Goal: Information Seeking & Learning: Learn about a topic

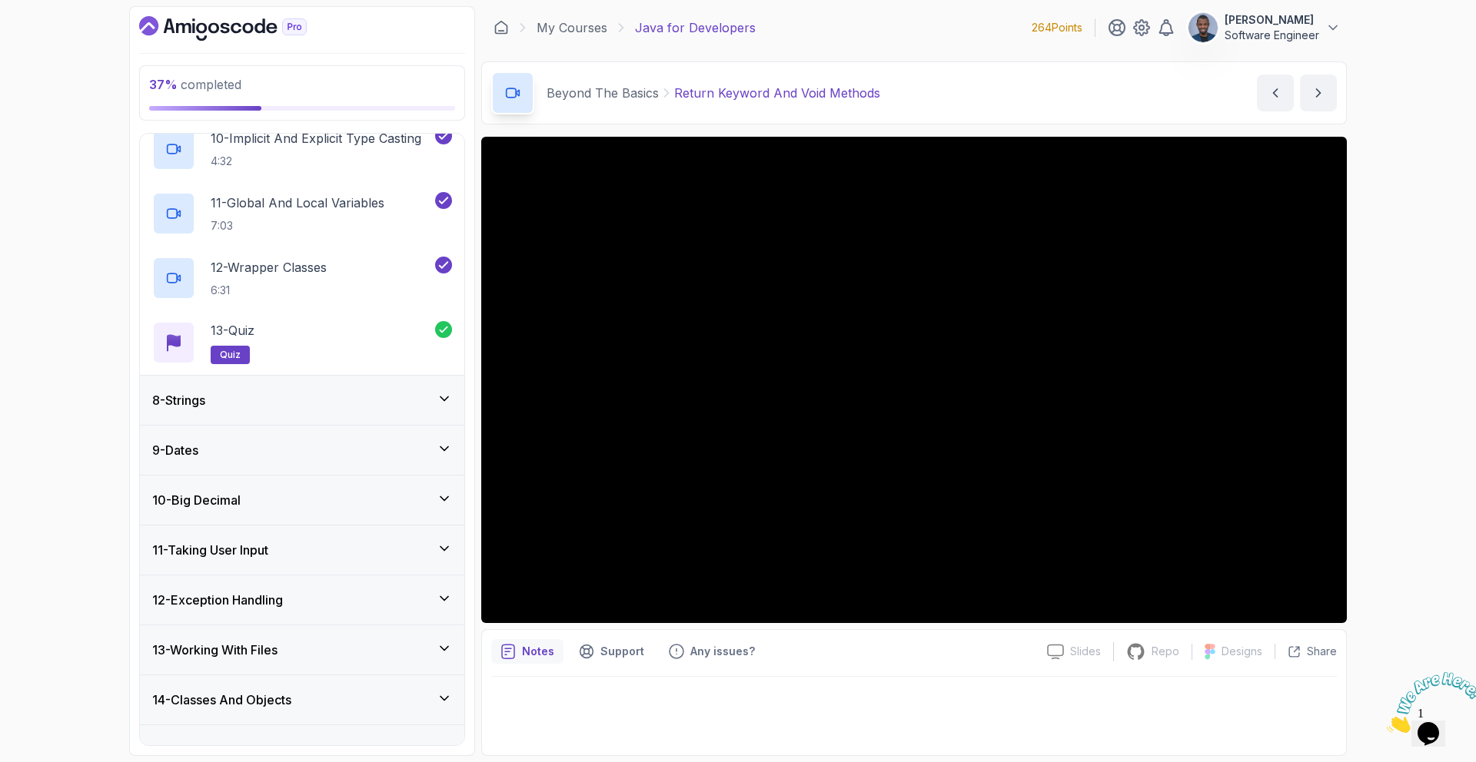
scroll to position [951, 0]
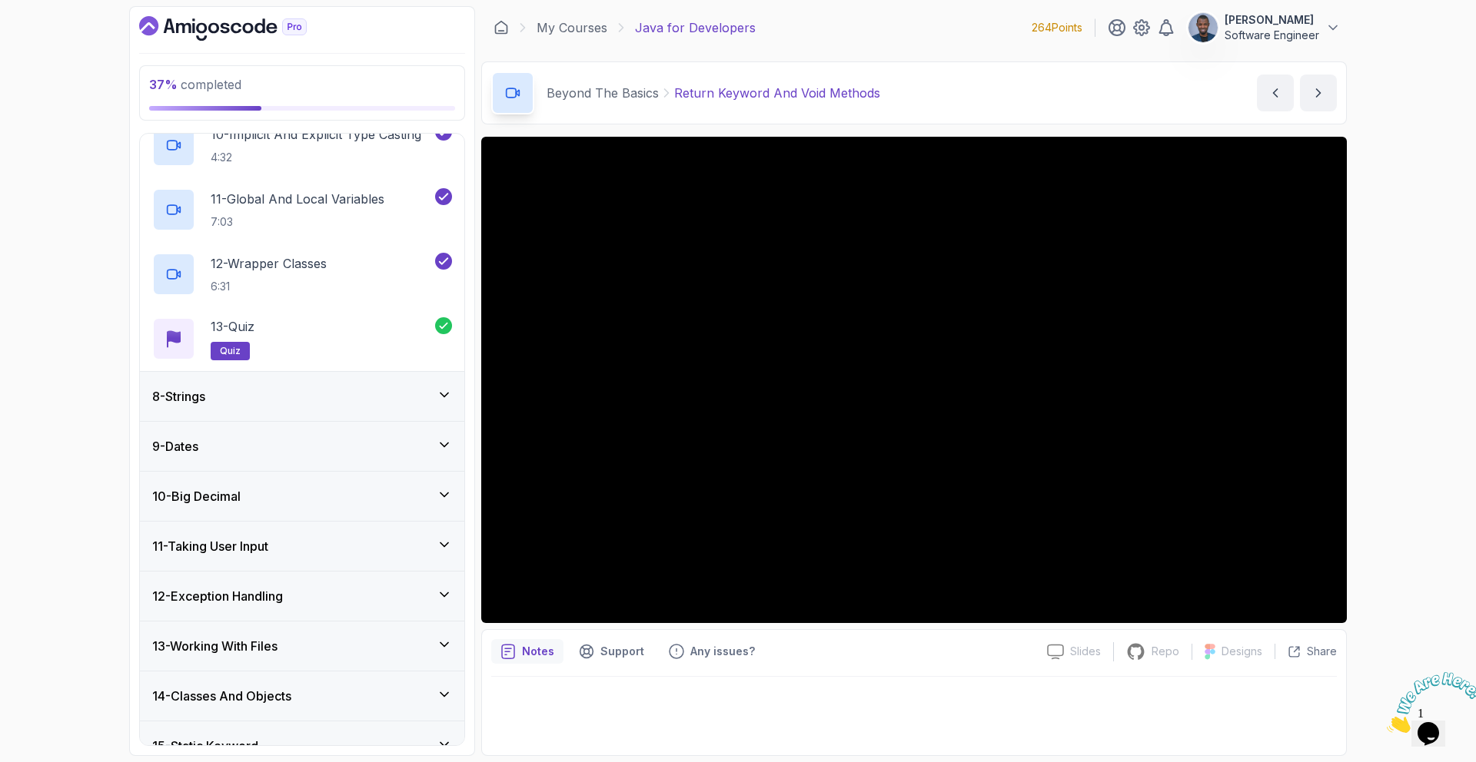
click at [337, 387] on div "8 - Strings" at bounding box center [302, 396] width 324 height 49
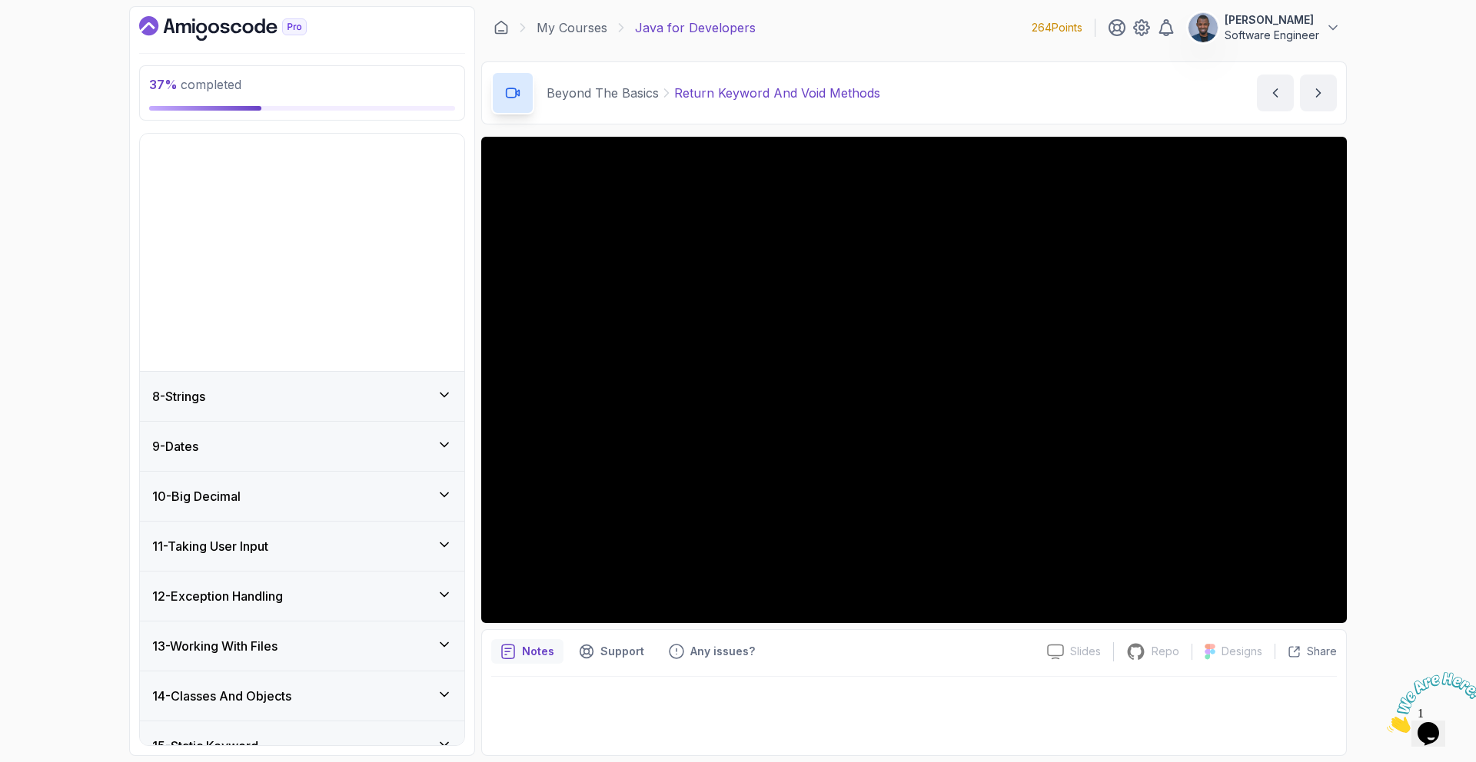
scroll to position [337, 0]
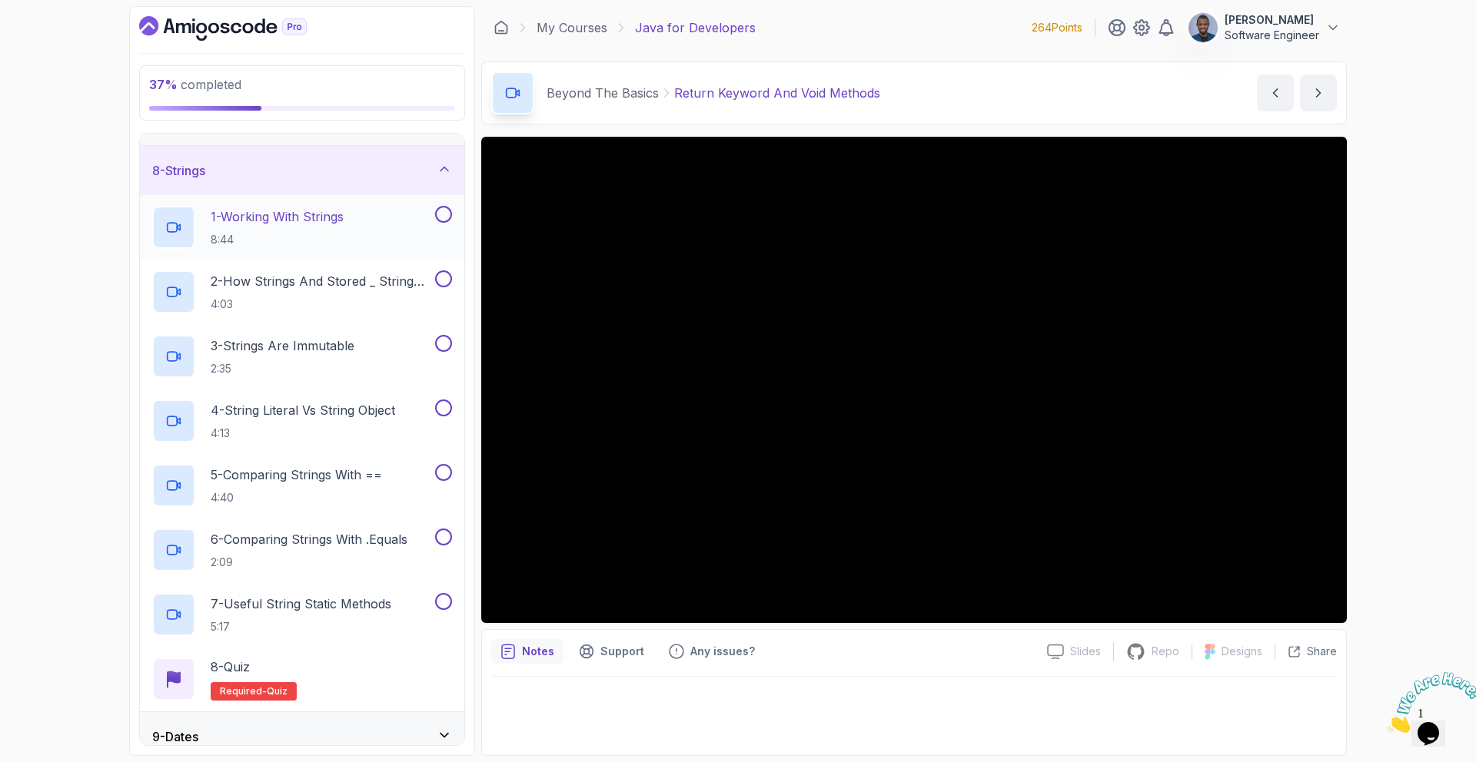
click at [297, 215] on p "1 - Working With Strings" at bounding box center [277, 217] width 133 height 18
click at [152, 206] on button "1 - Working With Strings 8:44" at bounding box center [302, 227] width 300 height 43
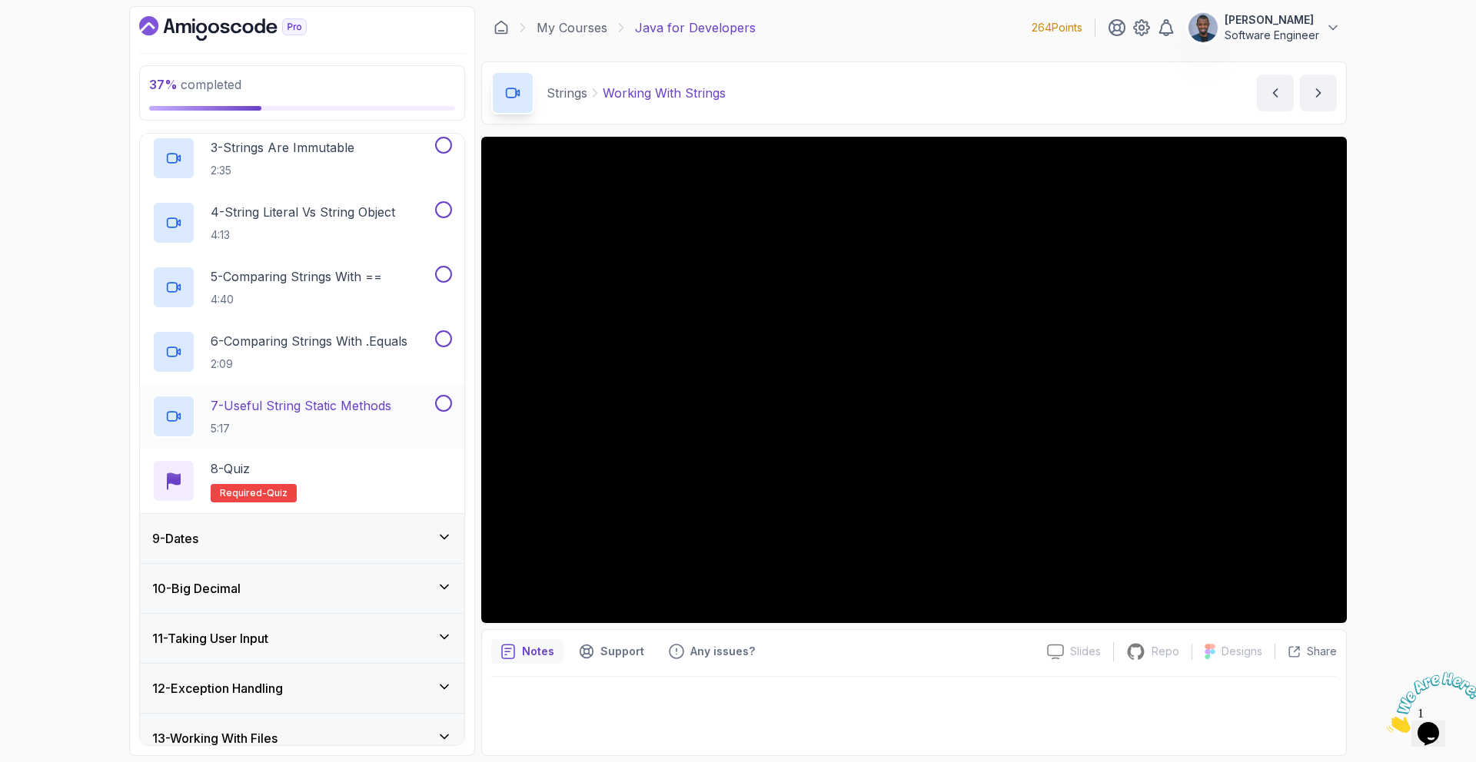
scroll to position [623, 0]
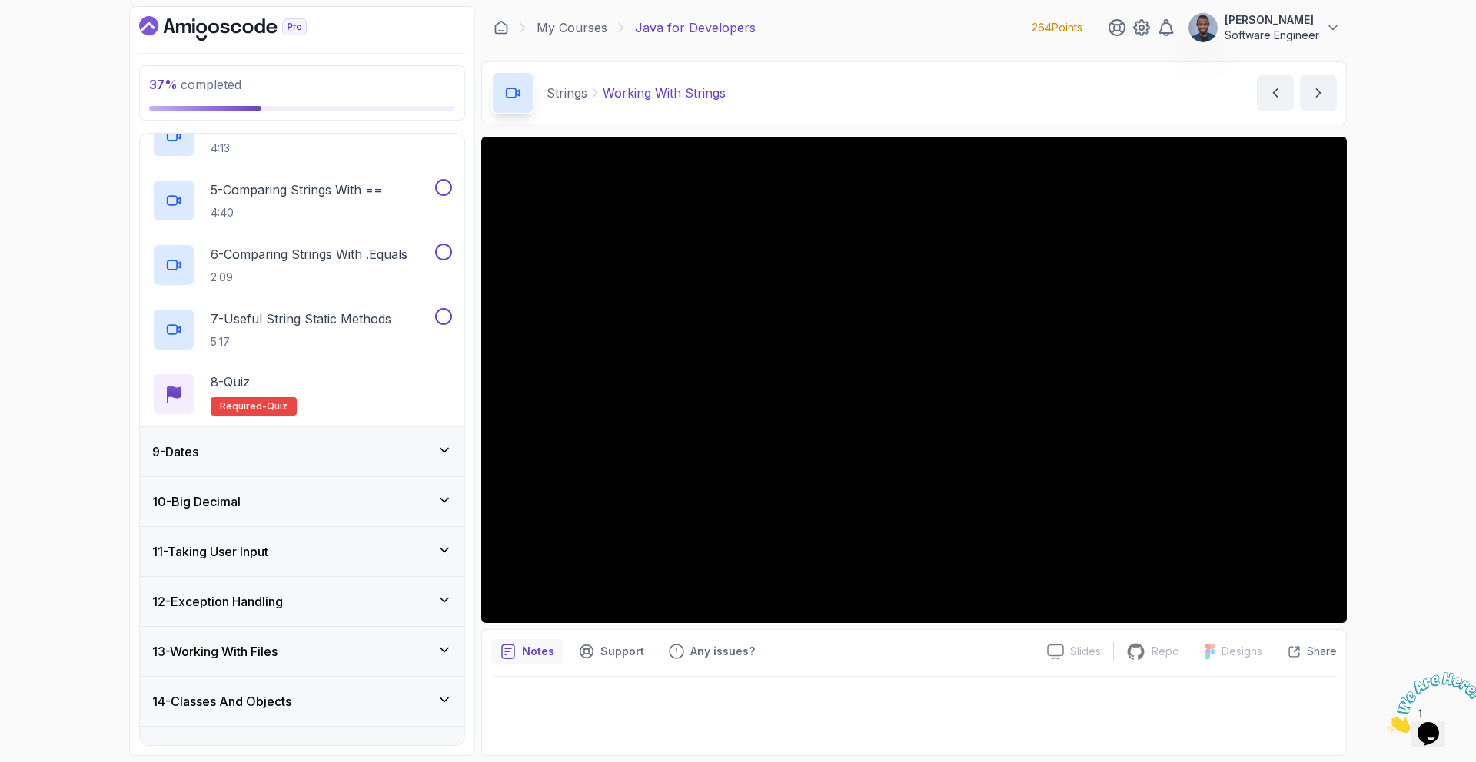
click at [352, 453] on div "9 - Dates" at bounding box center [302, 452] width 300 height 18
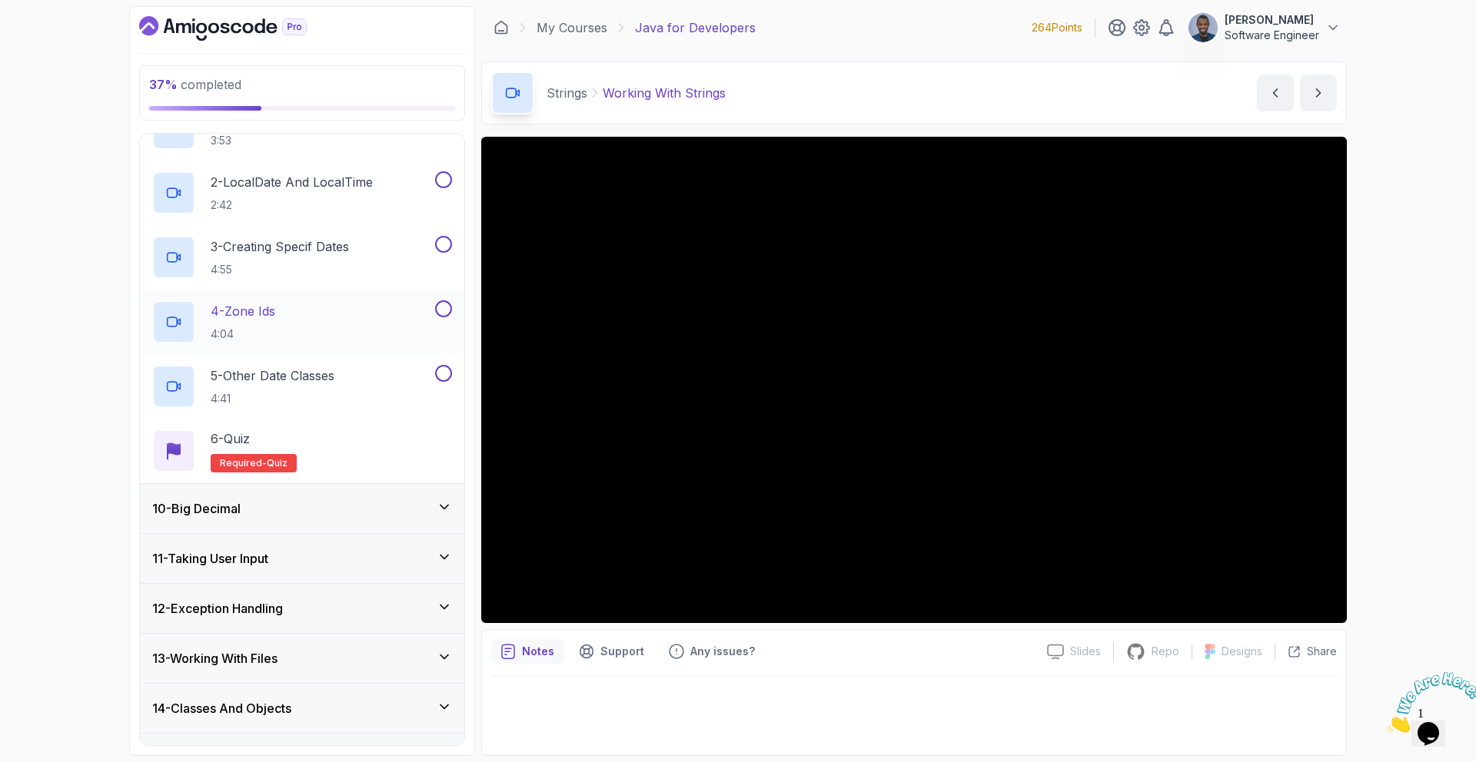
scroll to position [573, 0]
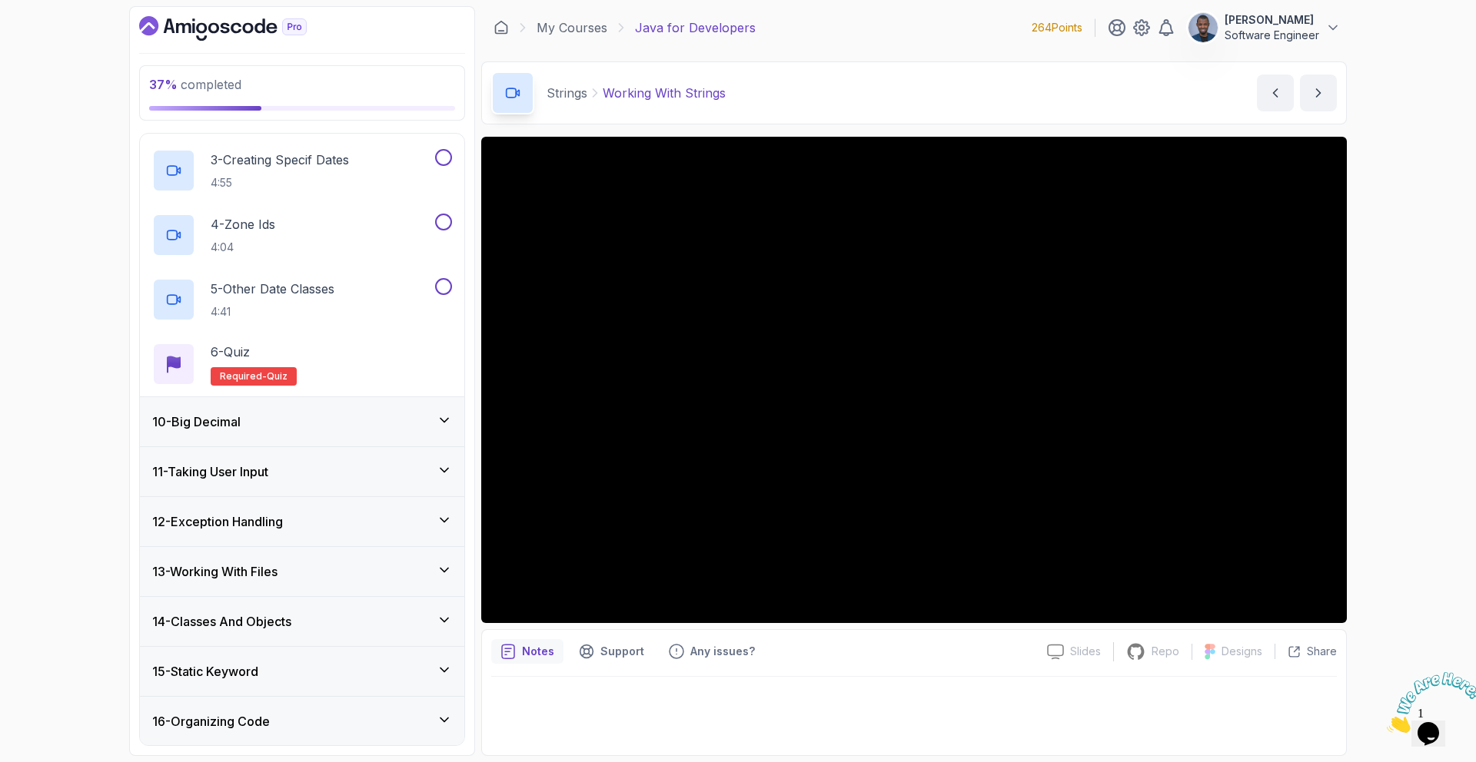
click at [328, 427] on div "10 - Big Decimal" at bounding box center [302, 422] width 300 height 18
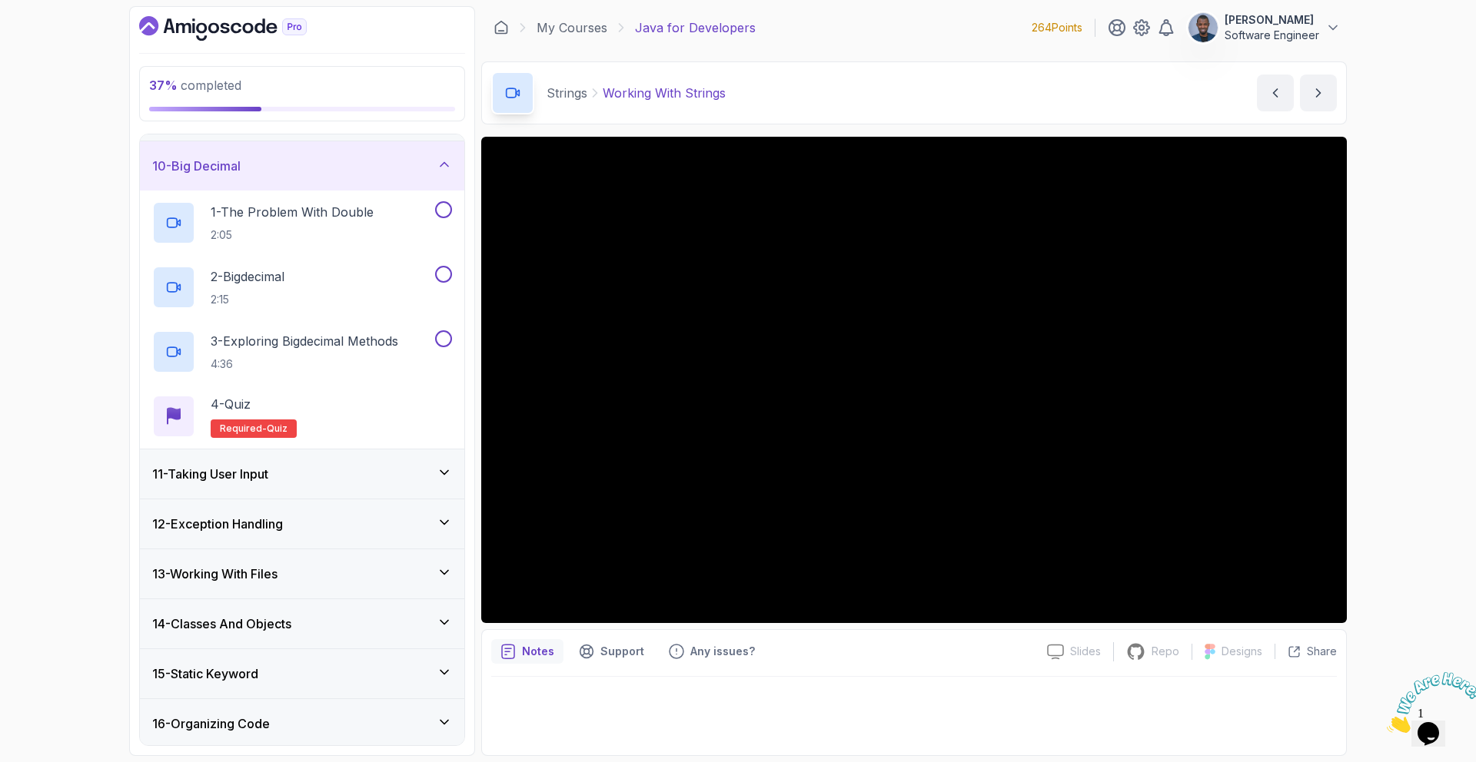
scroll to position [449, 0]
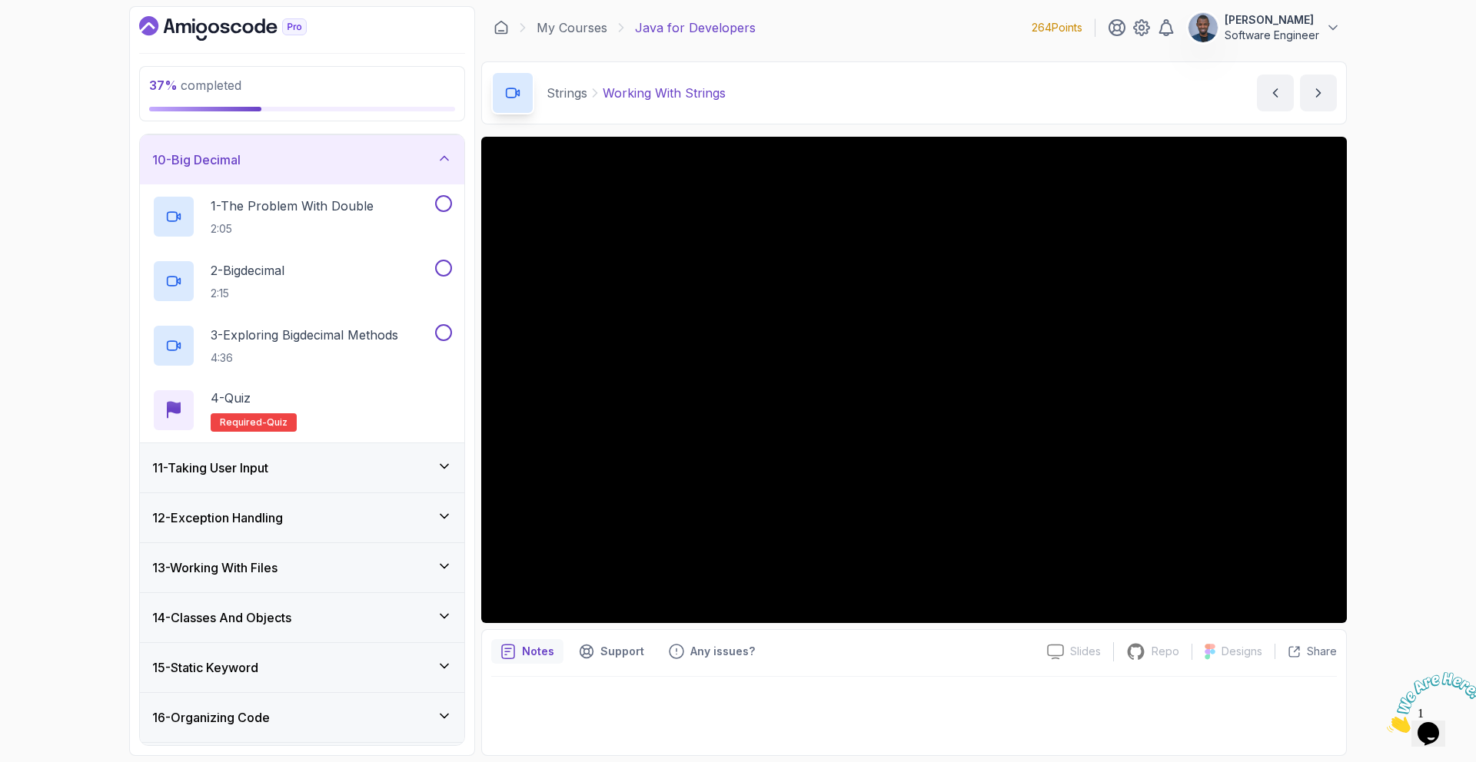
click at [301, 472] on div "11 - Taking User Input" at bounding box center [302, 468] width 300 height 18
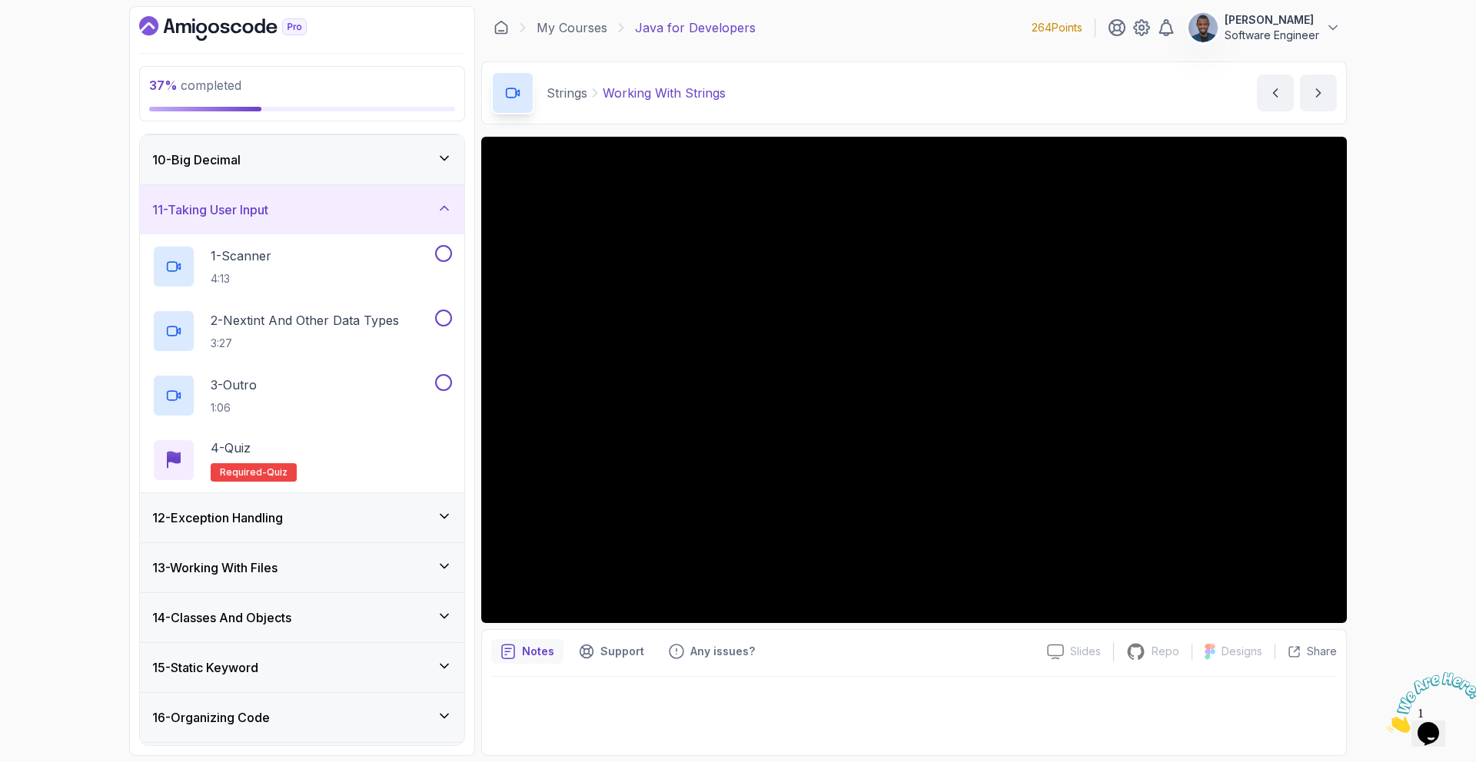
click at [314, 526] on div "12 - Exception Handling" at bounding box center [302, 518] width 300 height 18
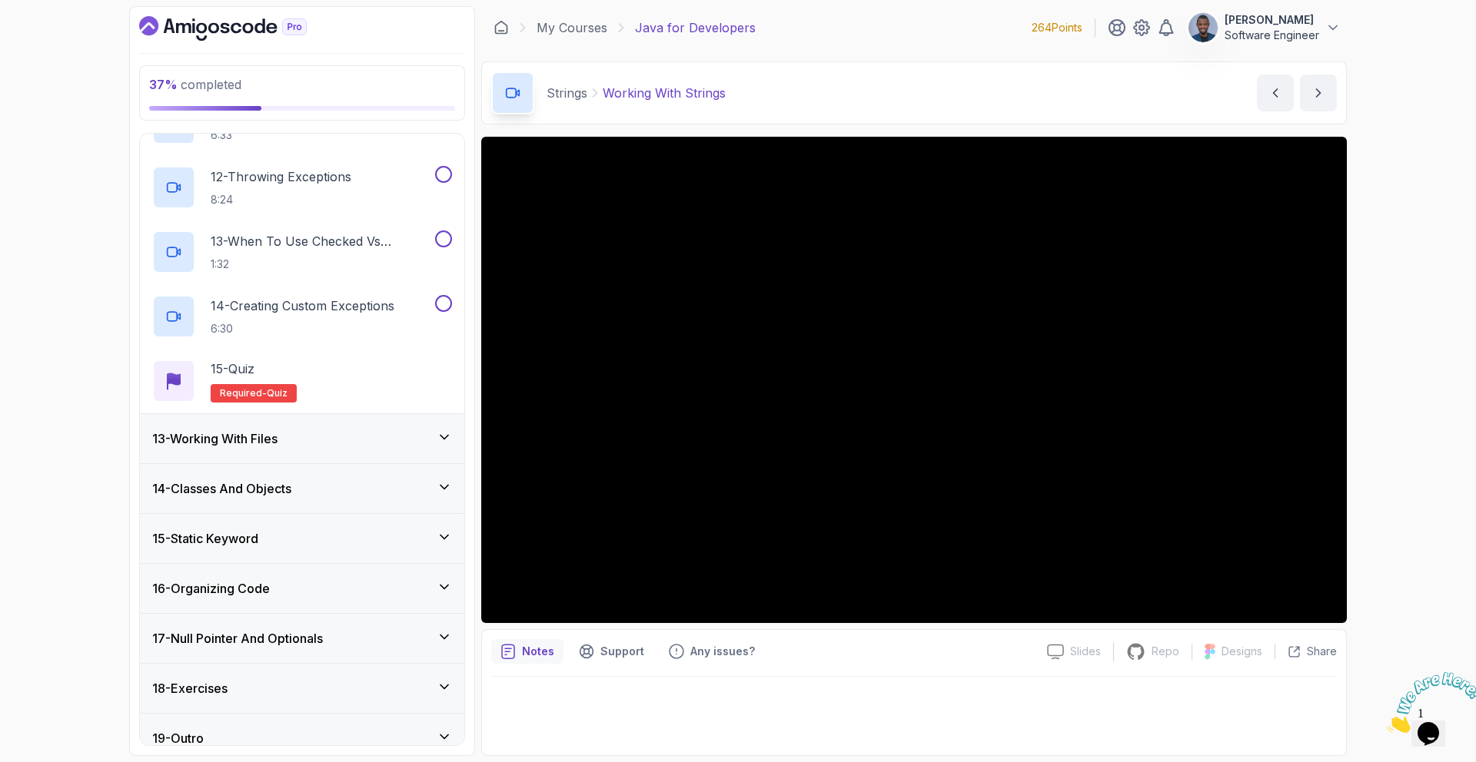
scroll to position [1305, 0]
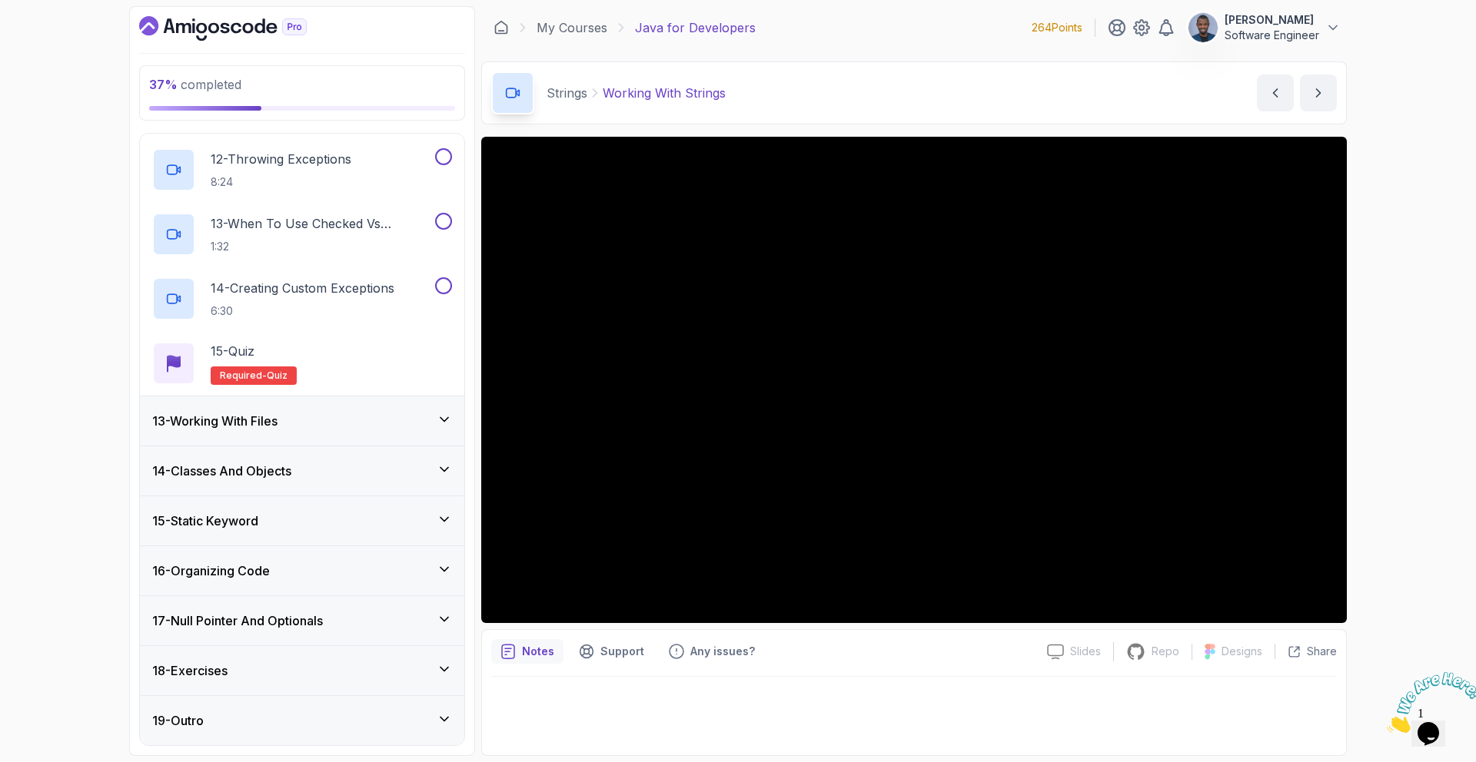
click at [271, 425] on h3 "13 - Working With Files" at bounding box center [214, 421] width 125 height 18
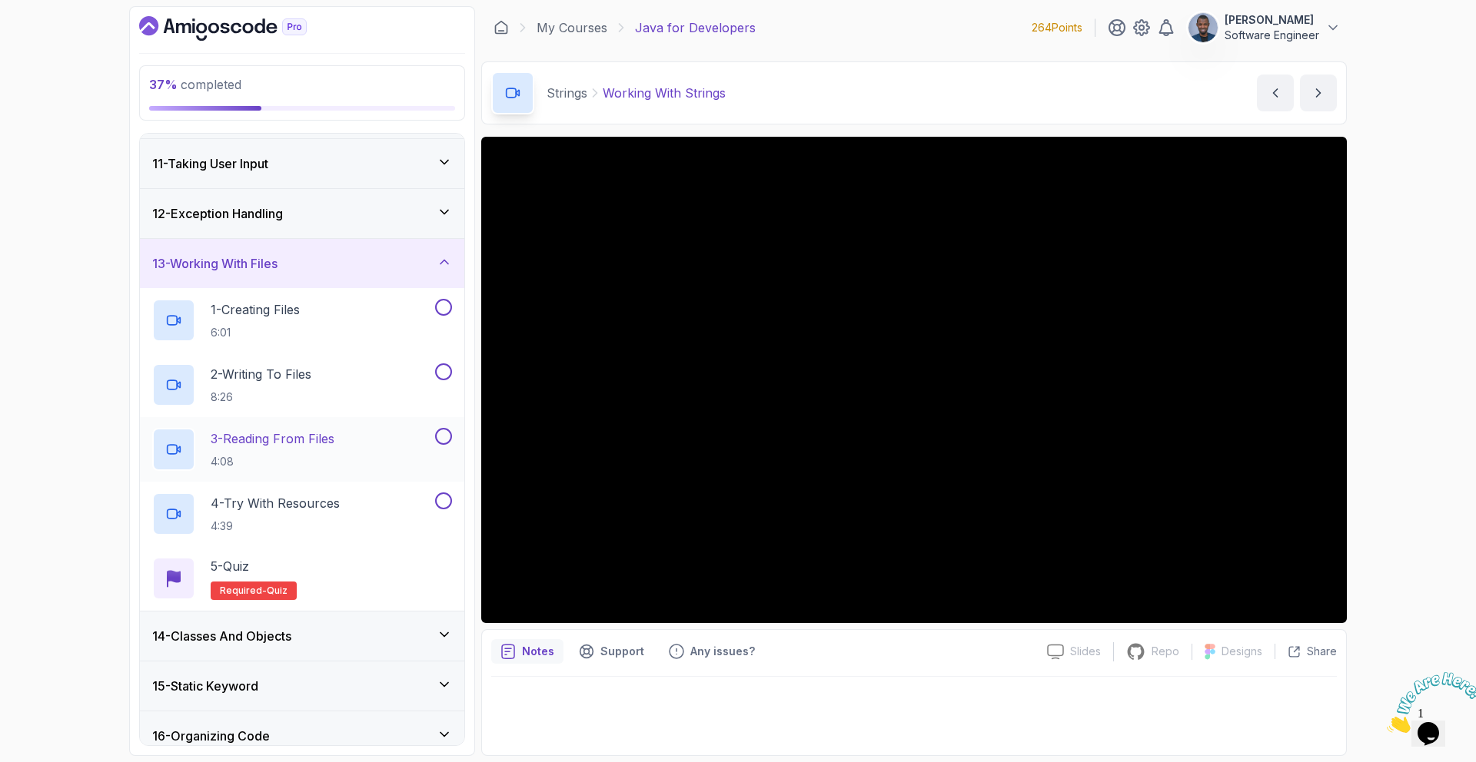
scroll to position [552, 0]
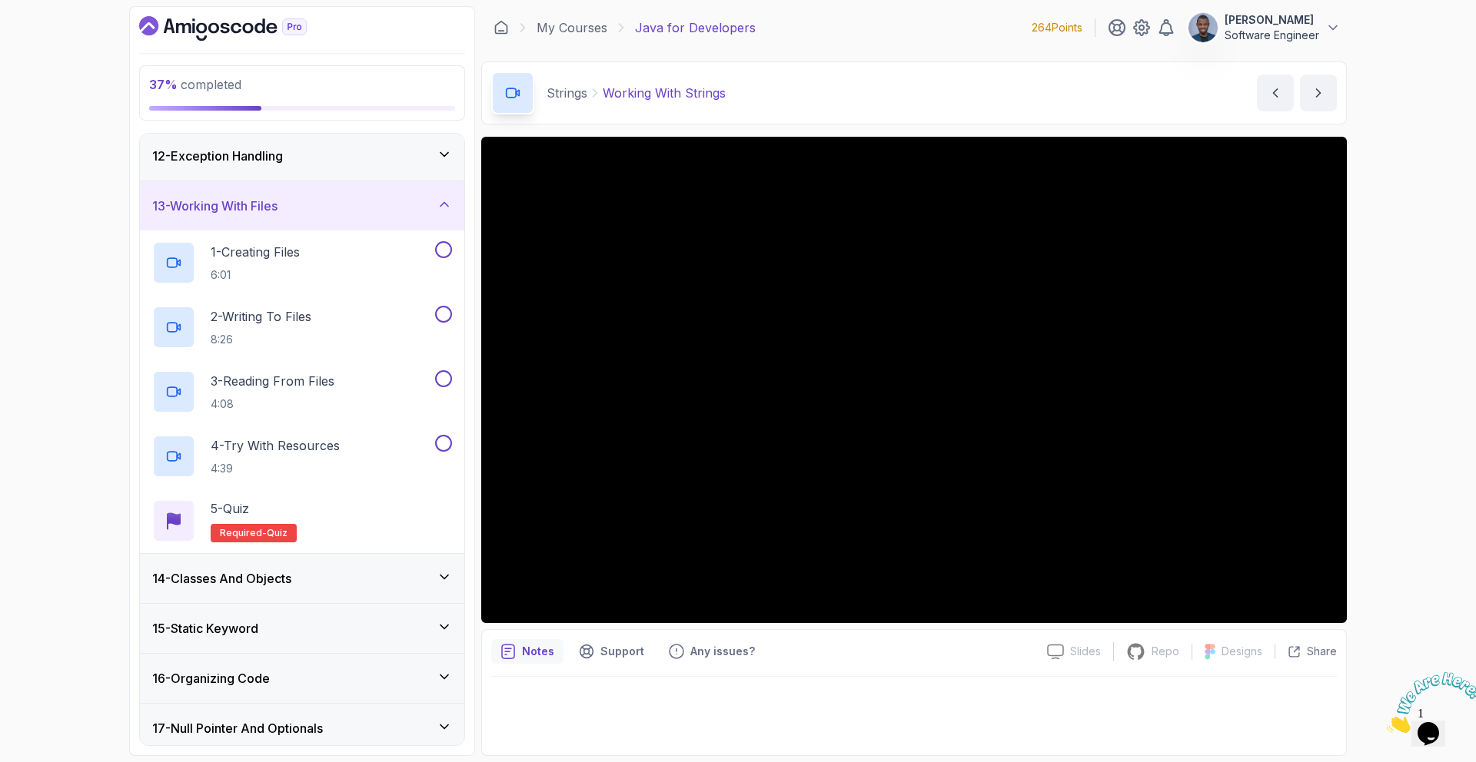
click at [322, 581] on div "14 - Classes And Objects" at bounding box center [302, 578] width 300 height 18
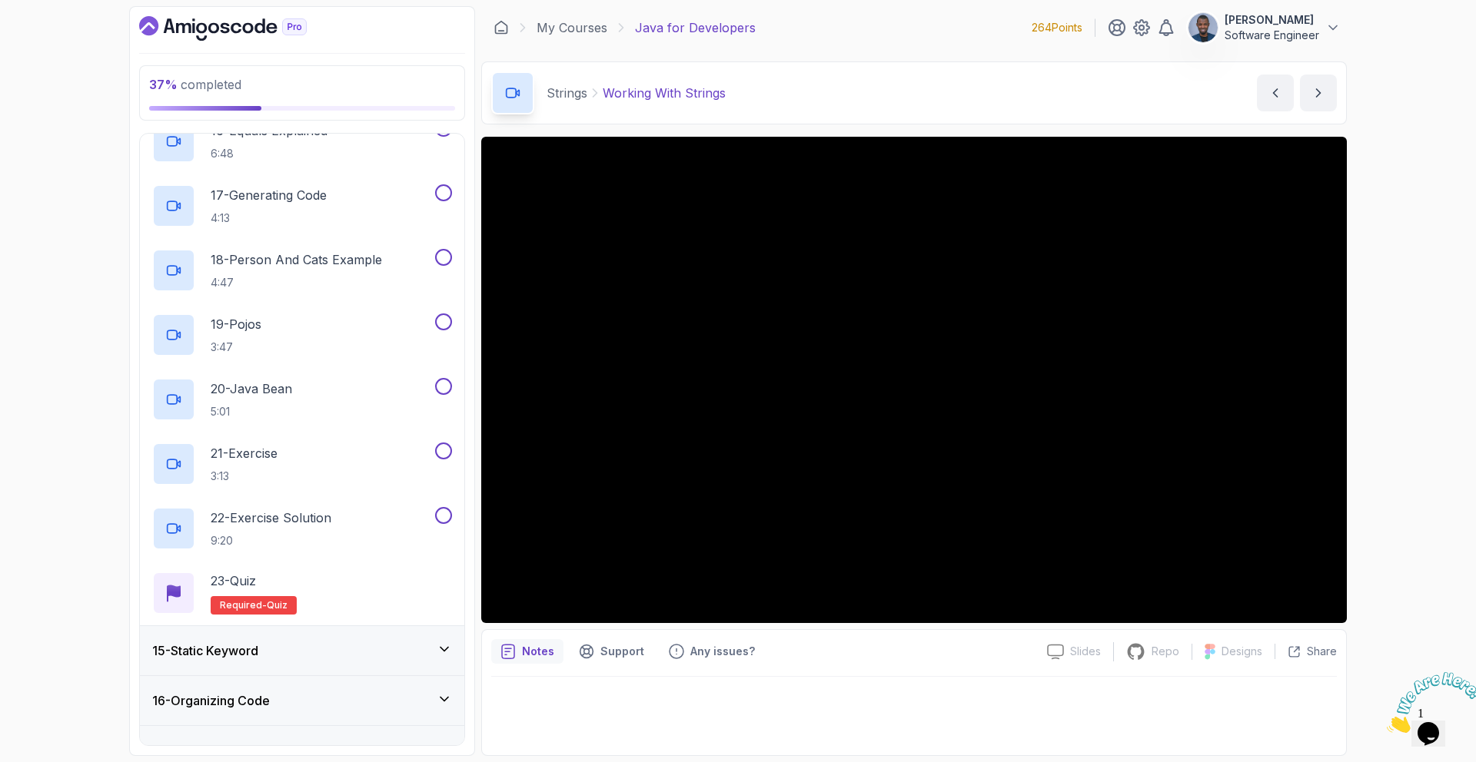
scroll to position [1821, 0]
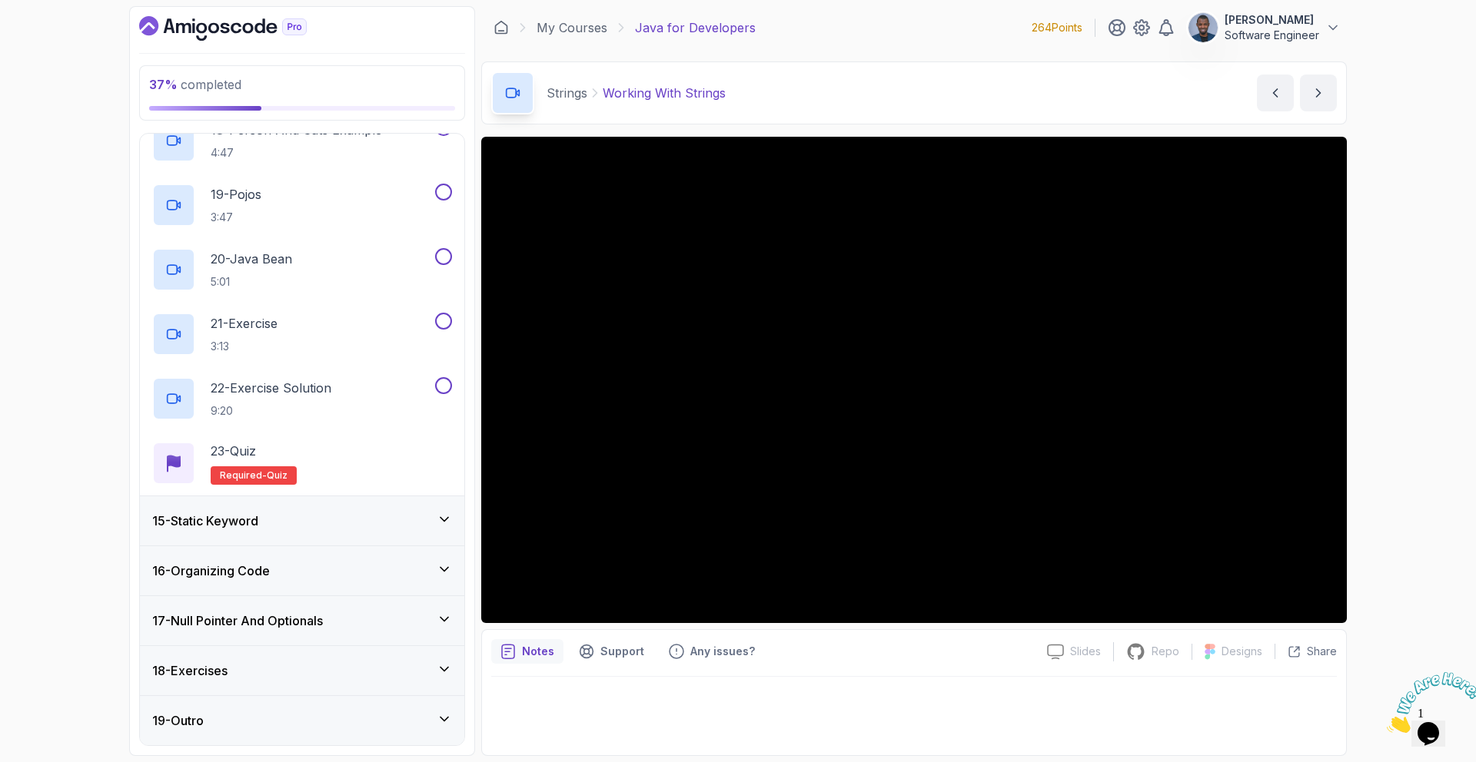
click at [284, 525] on div "15 - Static Keyword" at bounding box center [302, 521] width 300 height 18
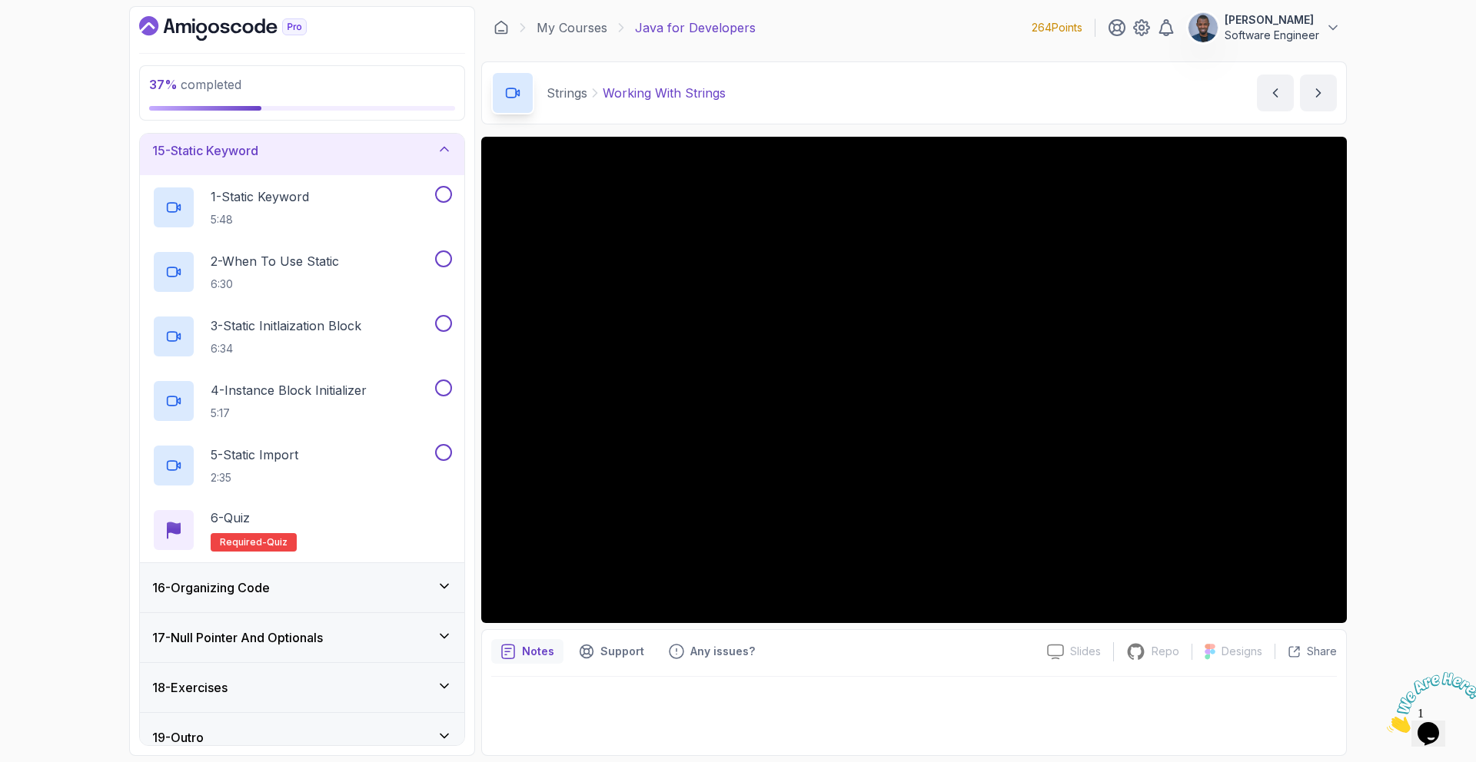
scroll to position [724, 0]
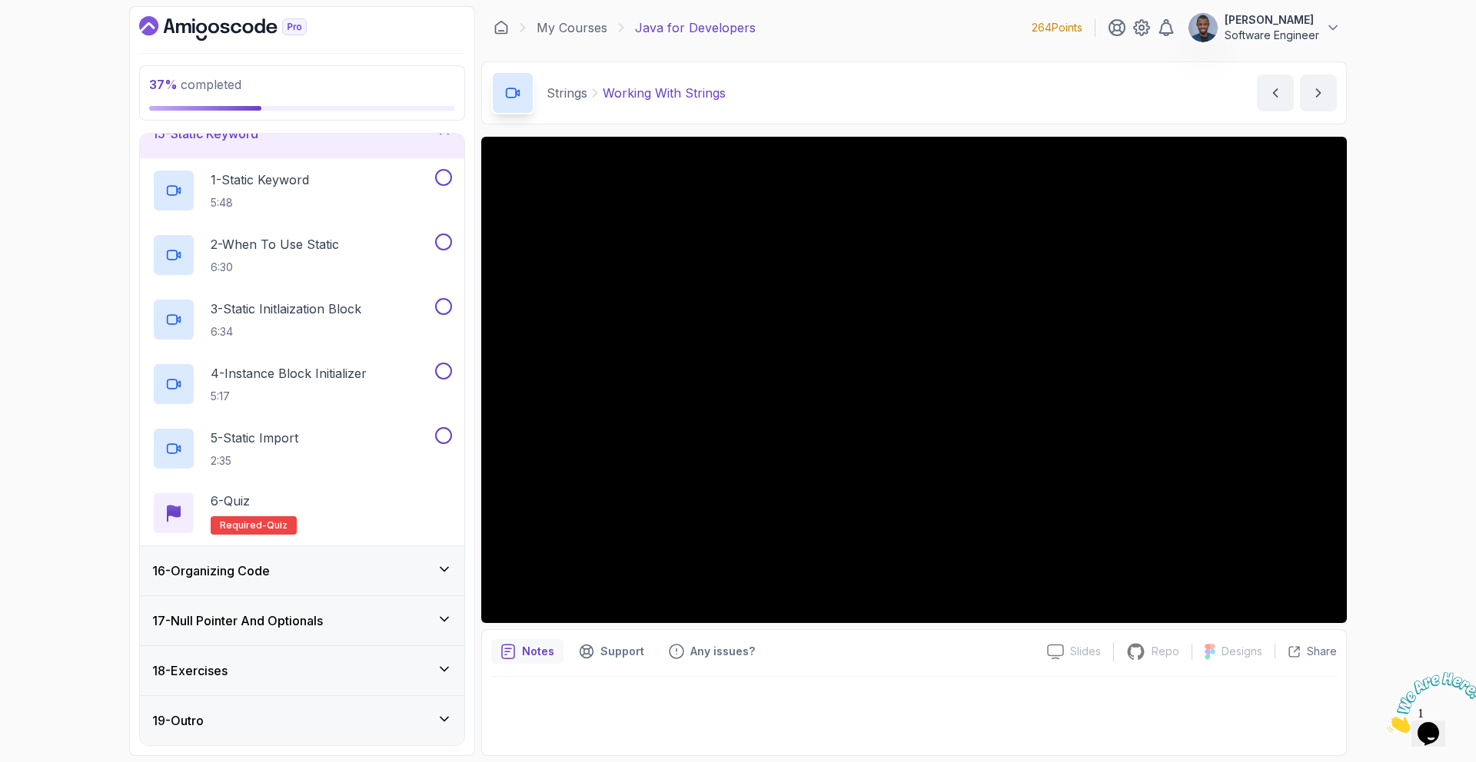
click at [246, 574] on h3 "16 - Organizing Code" at bounding box center [211, 571] width 118 height 18
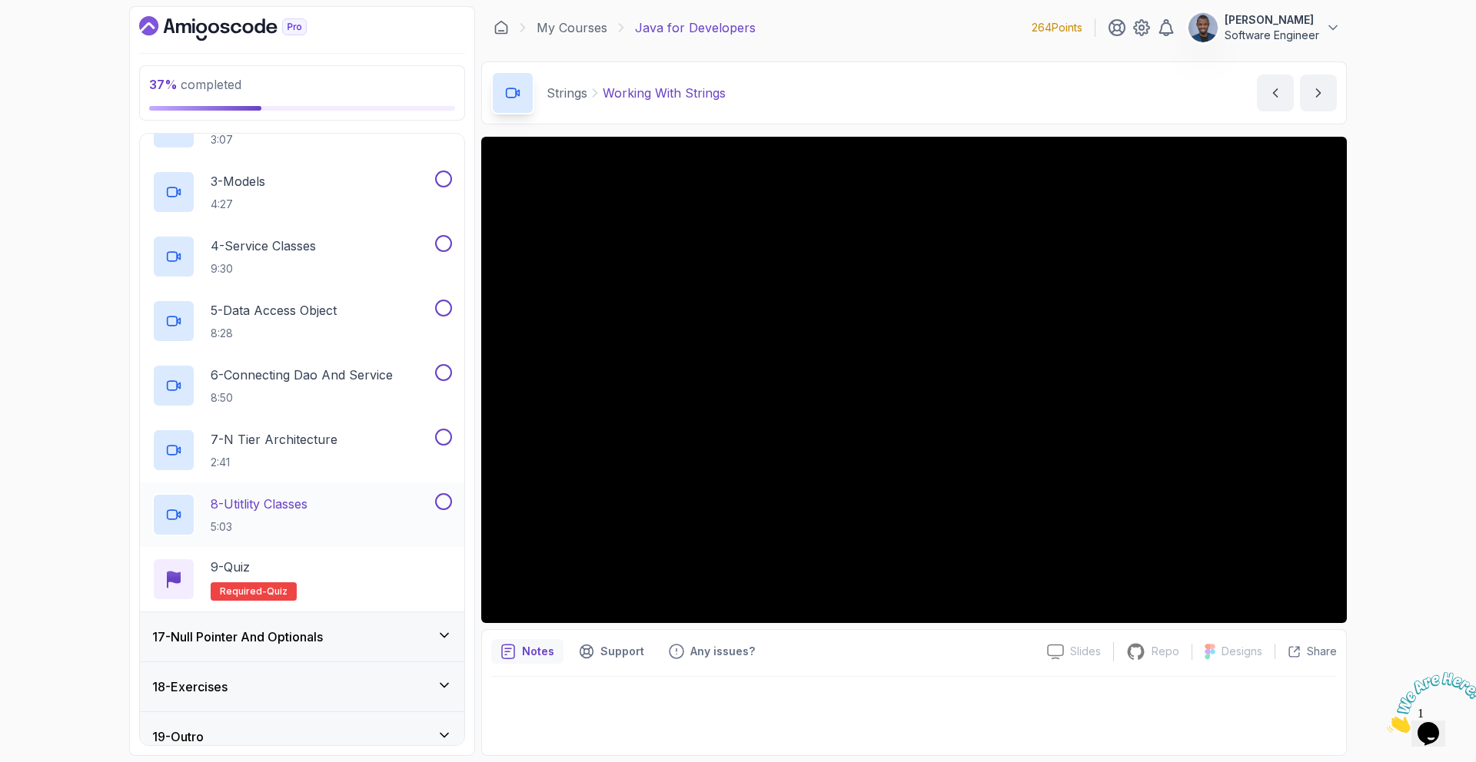
scroll to position [918, 0]
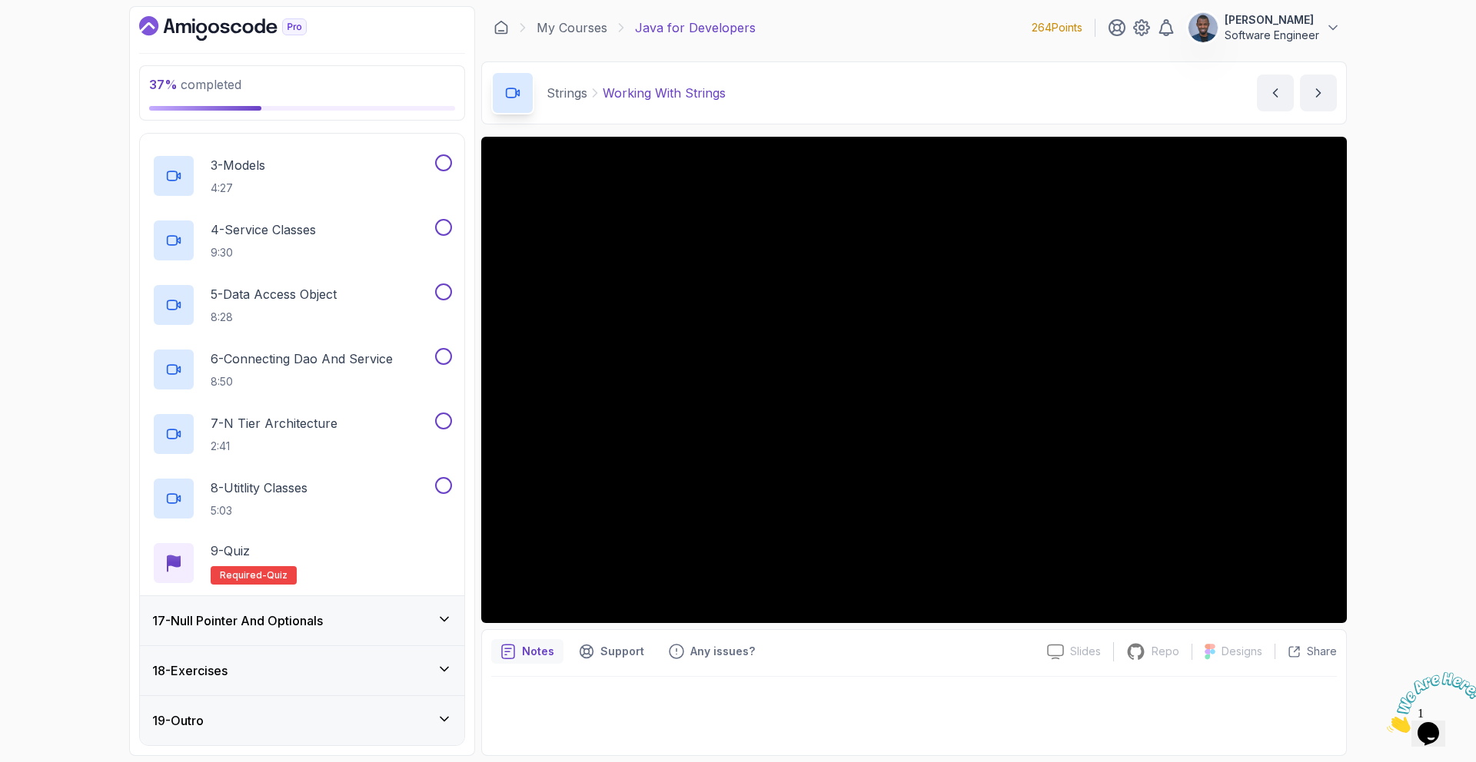
click at [228, 619] on h3 "17 - Null Pointer And Optionals" at bounding box center [237, 621] width 171 height 18
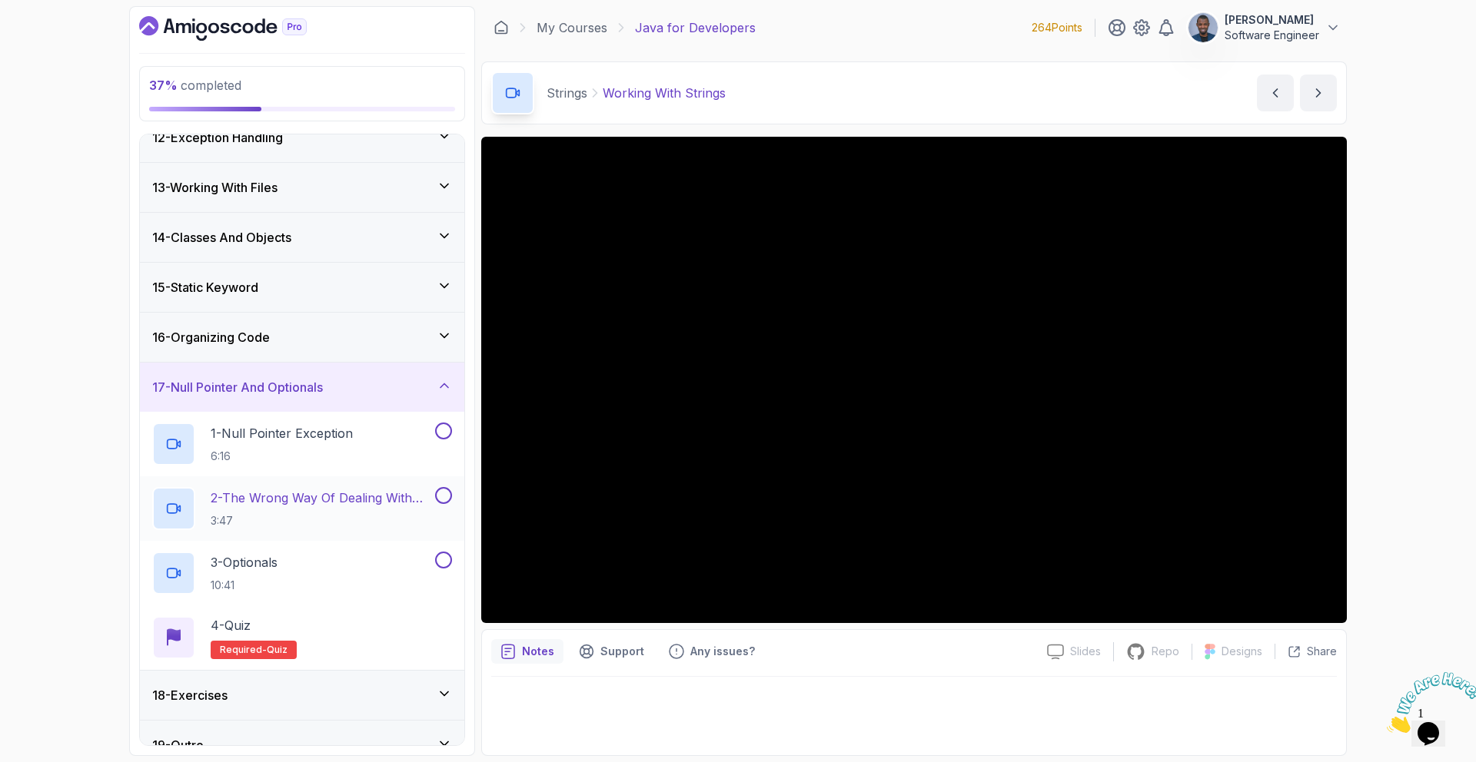
scroll to position [595, 0]
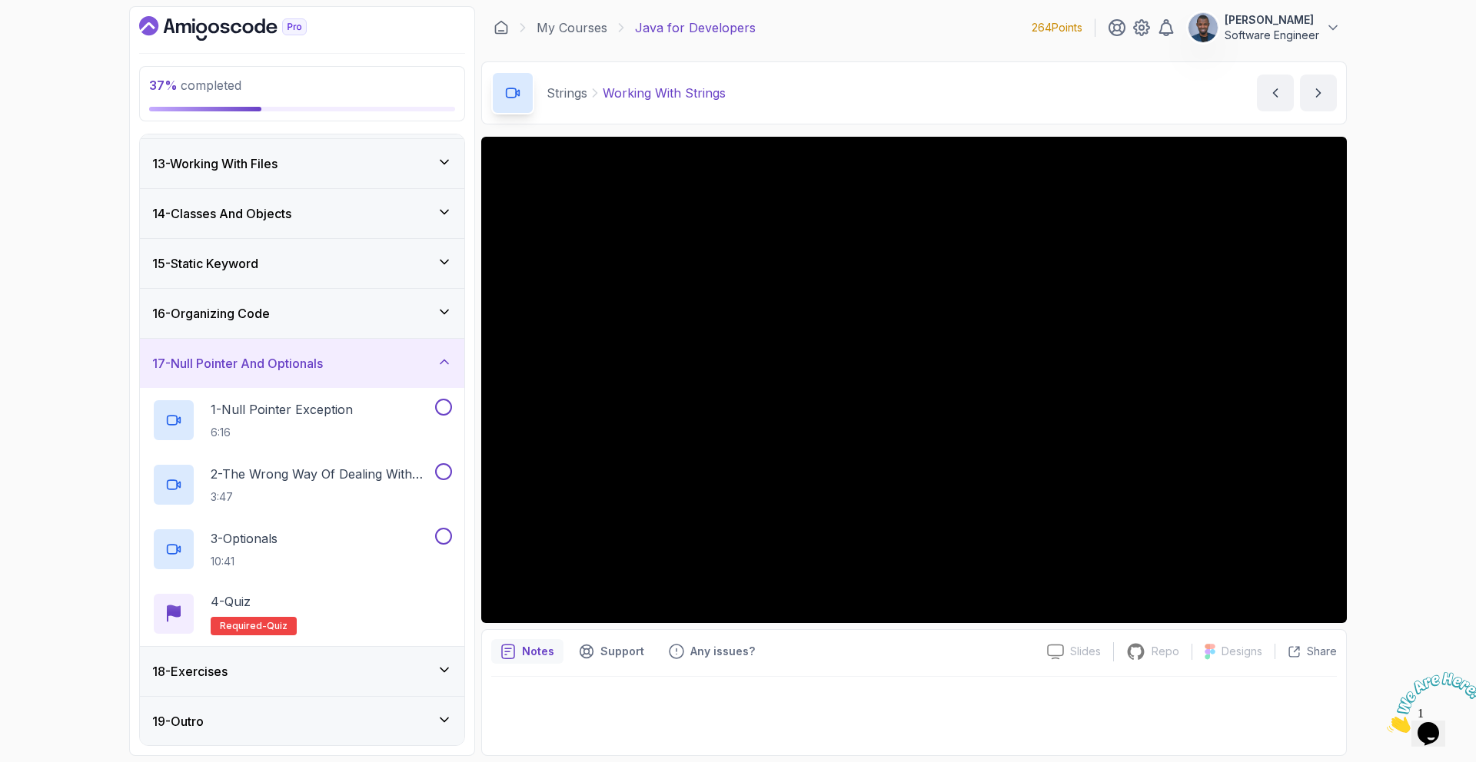
click at [220, 663] on h3 "18 - Exercises" at bounding box center [189, 671] width 75 height 18
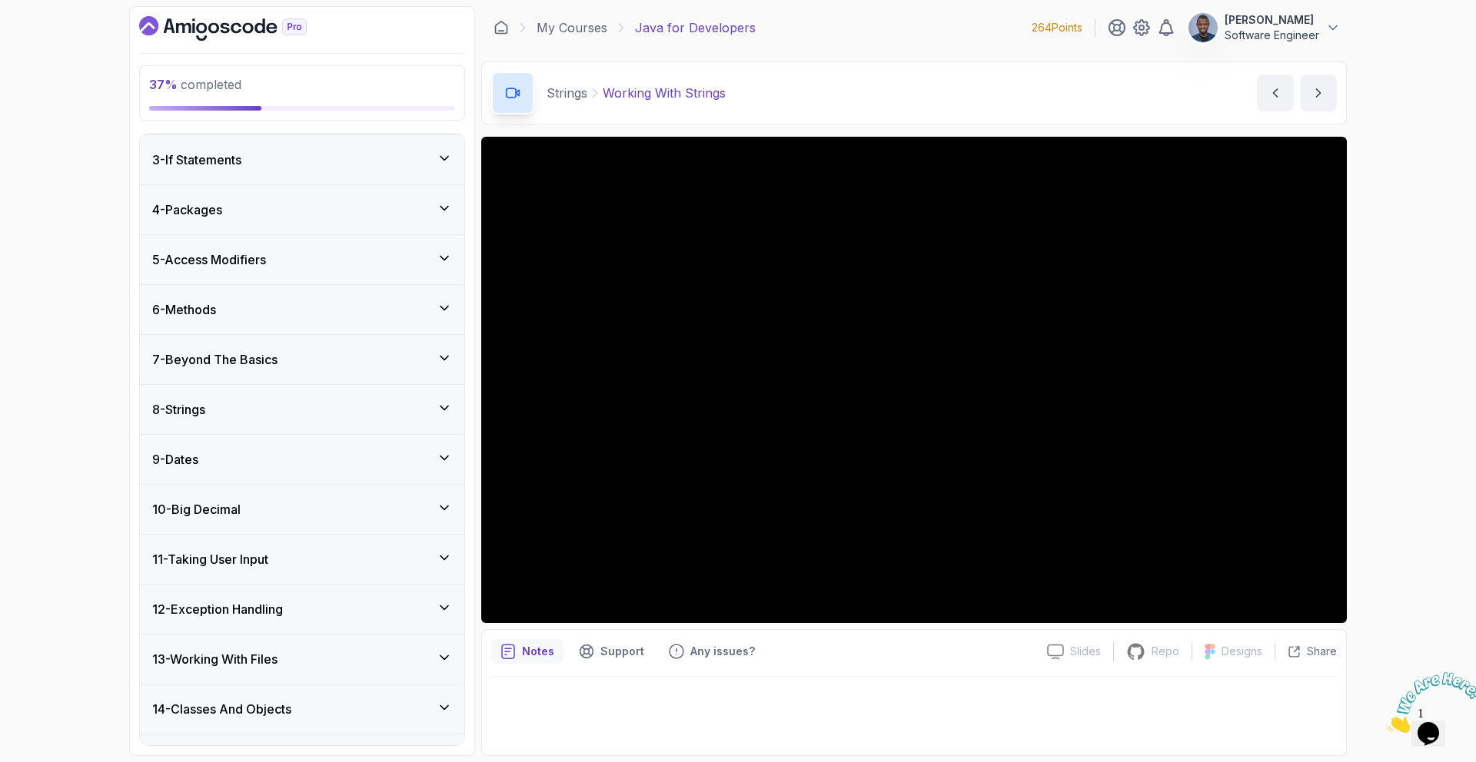
scroll to position [103, 0]
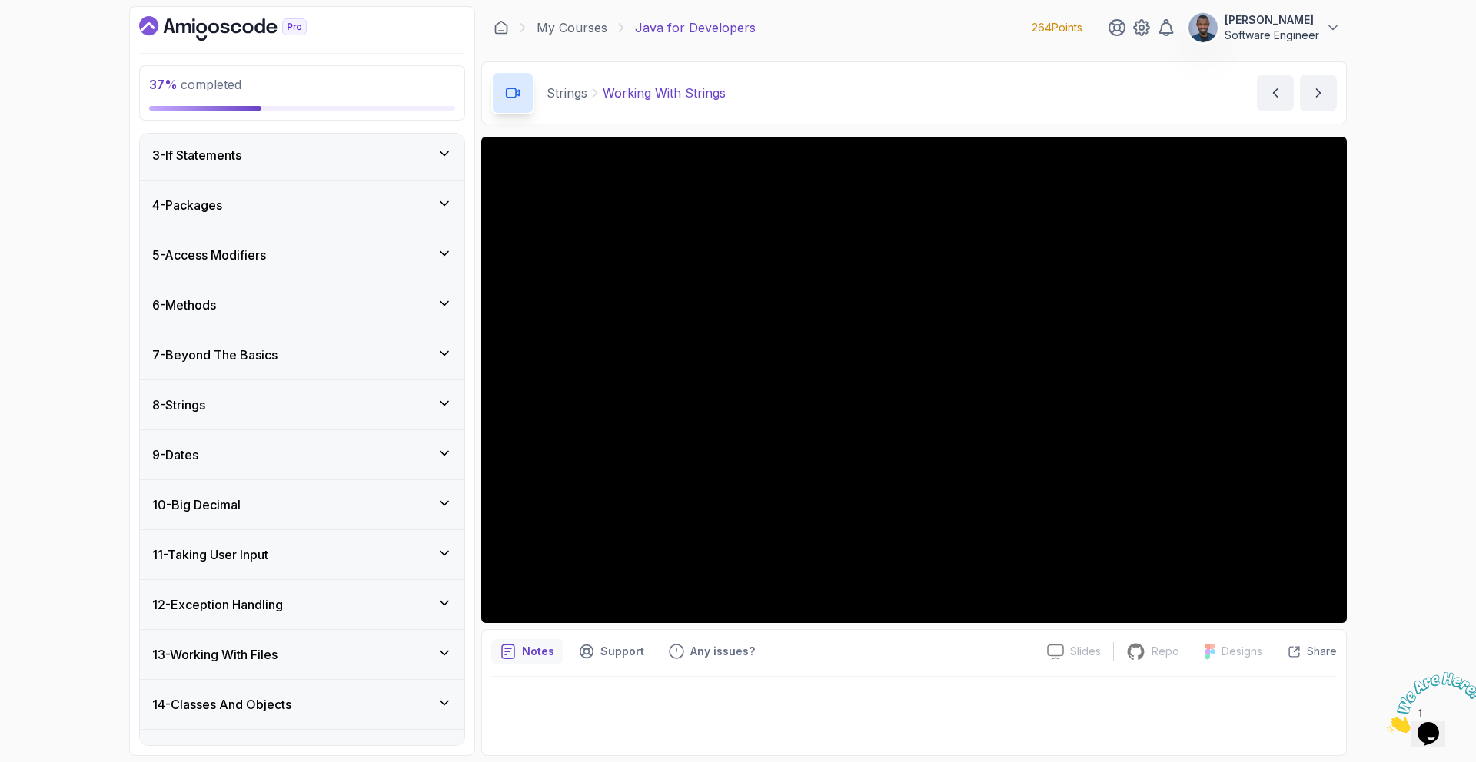
click at [179, 413] on h3 "8 - Strings" at bounding box center [178, 405] width 53 height 18
